Goal: Task Accomplishment & Management: Manage account settings

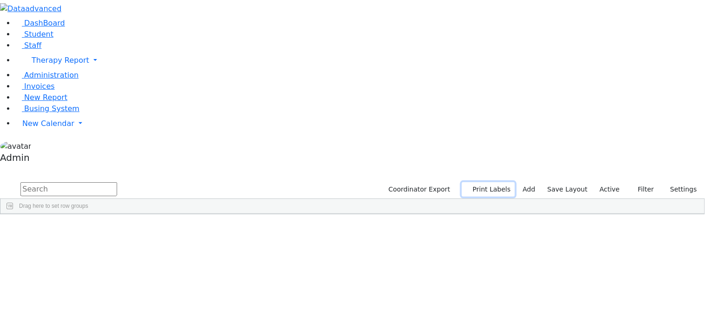
click at [500, 182] on button "Print Labels" at bounding box center [488, 189] width 53 height 14
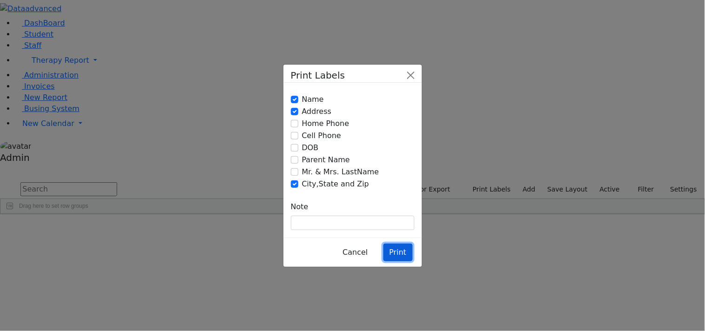
click at [394, 244] on button "Print" at bounding box center [397, 253] width 29 height 18
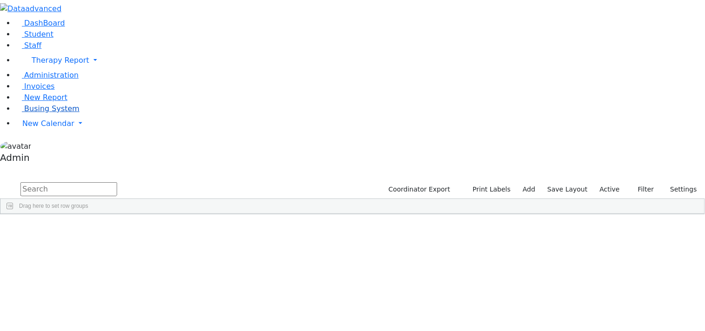
click at [47, 113] on span "Busing System" at bounding box center [51, 108] width 55 height 9
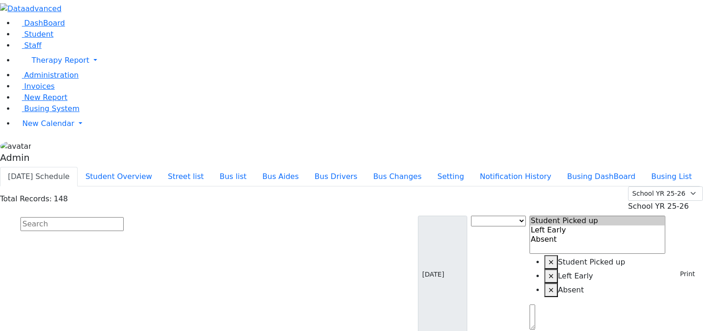
scroll to position [930, 0]
select select
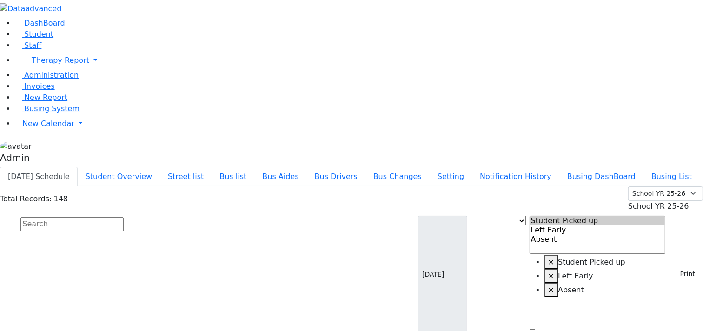
select select
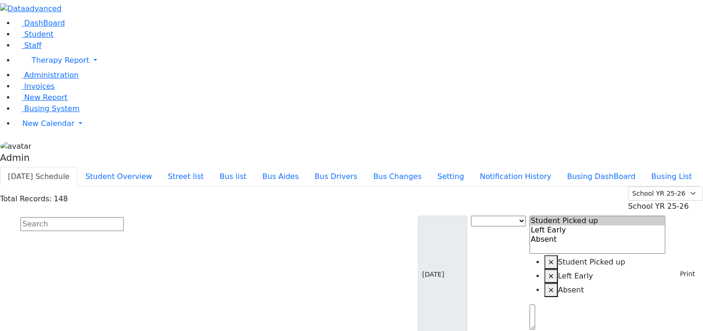
select select
click at [392, 167] on div "Today's Schedule Student Overview Street list Bus list Bus Aides Bus Drivers Bu…" at bounding box center [351, 177] width 703 height 20
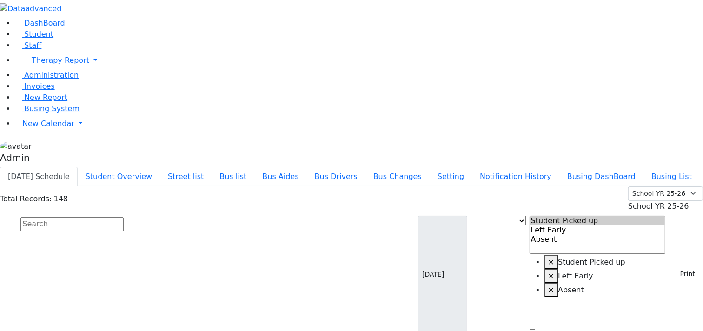
click at [124, 217] on input "text" at bounding box center [71, 224] width 103 height 14
type input "g"
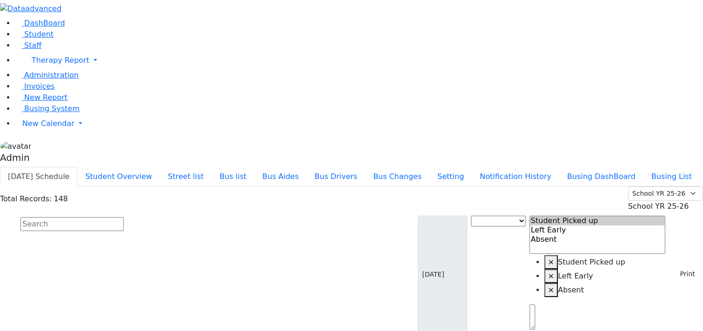
select select
copy p "3365"
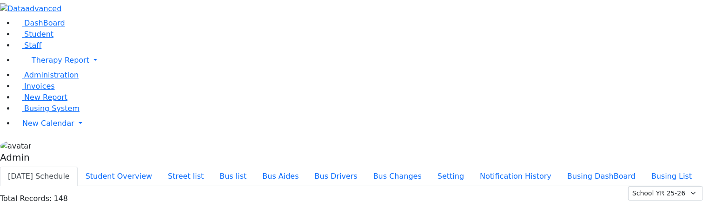
select select
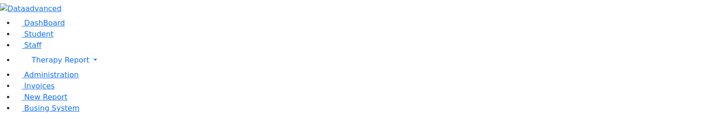
copy p "3365"
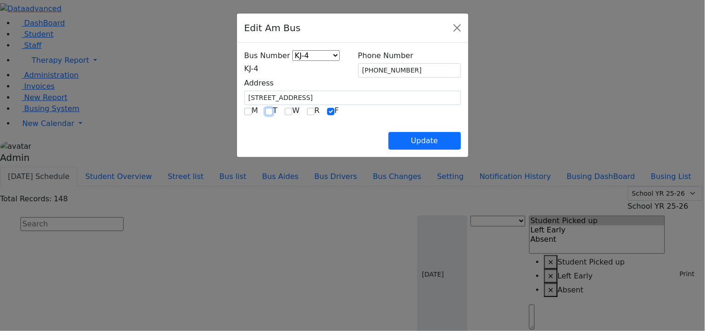
click at [265, 108] on input "checkbox" at bounding box center [268, 111] width 7 height 7
checkbox input "true"
click at [461, 142] on button "Update" at bounding box center [425, 141] width 73 height 18
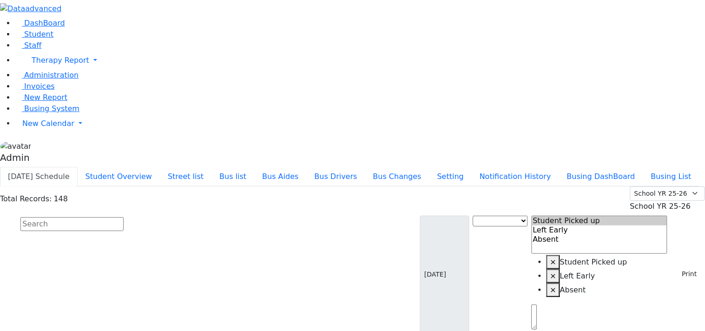
select select
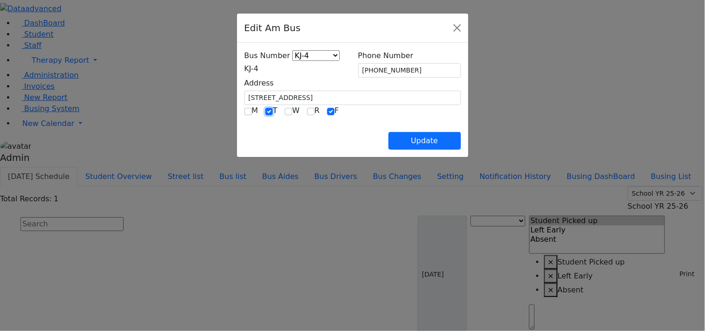
click at [265, 110] on input "checkbox" at bounding box center [268, 111] width 7 height 7
checkbox input "false"
click at [461, 141] on button "Update" at bounding box center [425, 141] width 73 height 18
select select
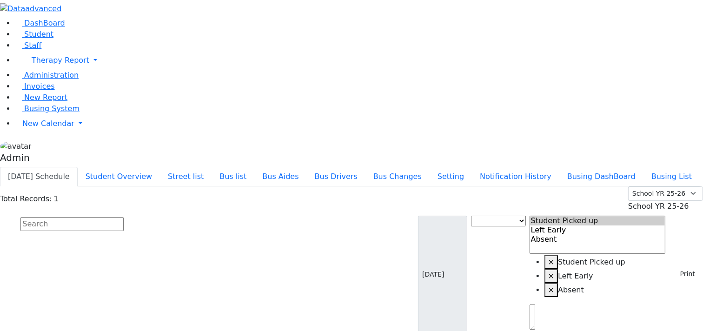
click at [124, 217] on input "text" at bounding box center [71, 224] width 103 height 14
click at [78, 167] on button "Today's Schedule" at bounding box center [39, 177] width 78 height 20
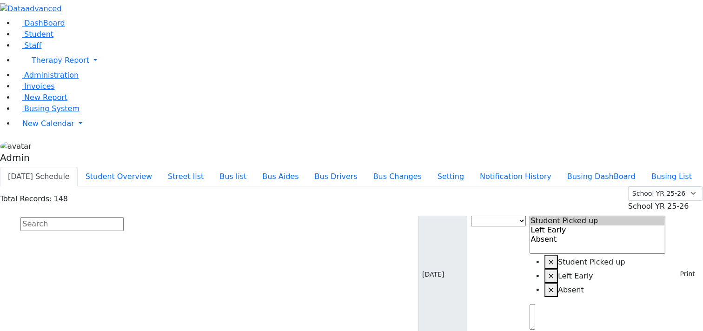
scroll to position [952, 0]
select select
